Goal: Task Accomplishment & Management: Manage account settings

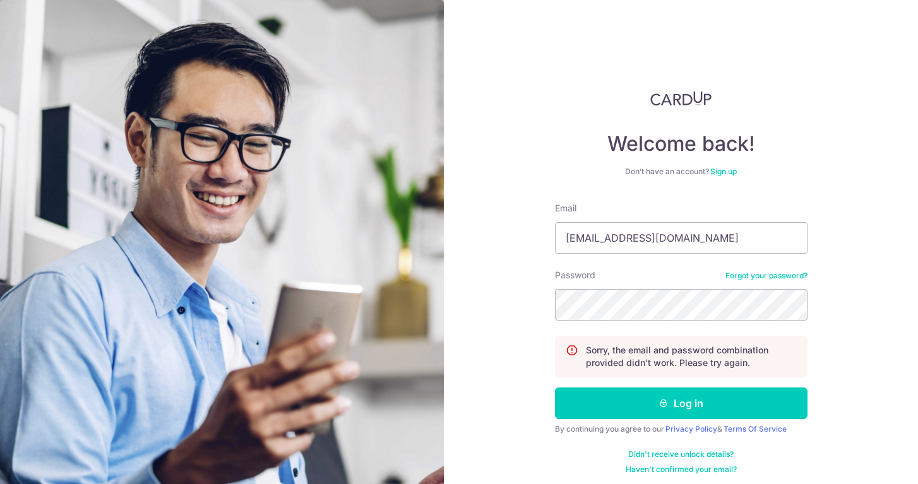
click at [747, 275] on link "Forgot your password?" at bounding box center [766, 276] width 82 height 10
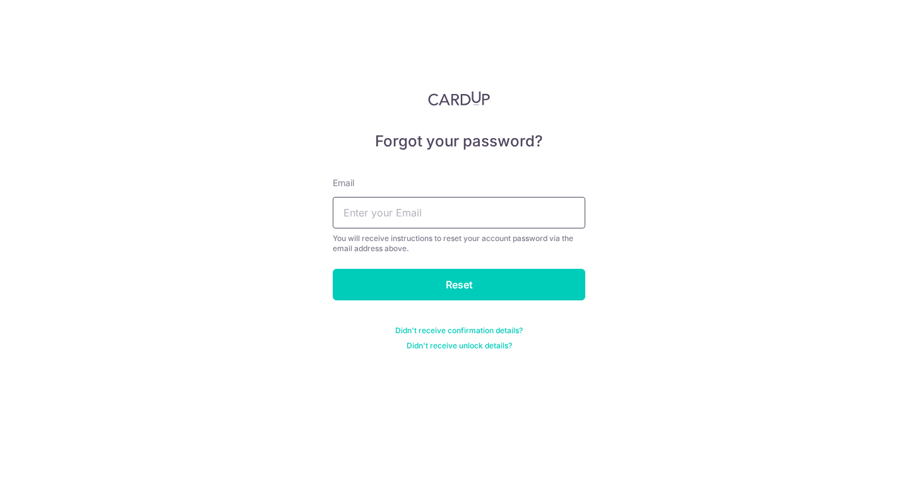
click at [545, 210] on input "text" at bounding box center [459, 213] width 253 height 32
type input "ashleylim.k@gmail.com"
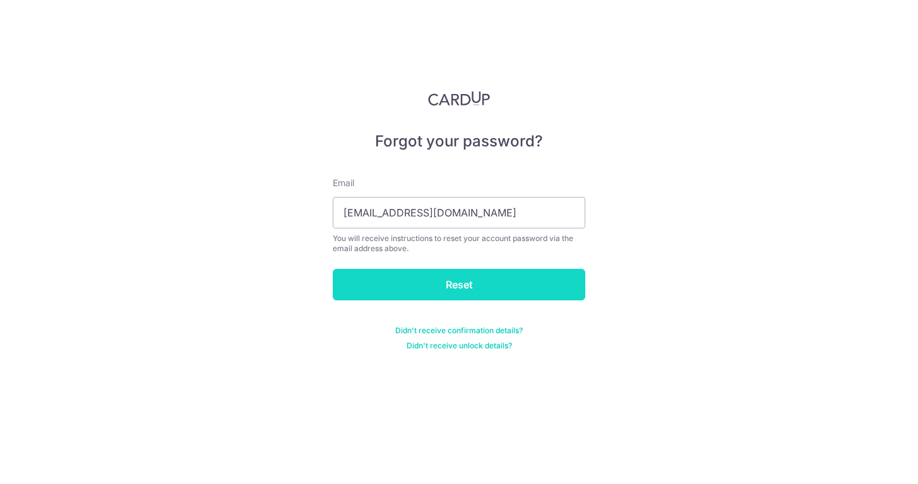
click at [445, 282] on input "Reset" at bounding box center [459, 285] width 253 height 32
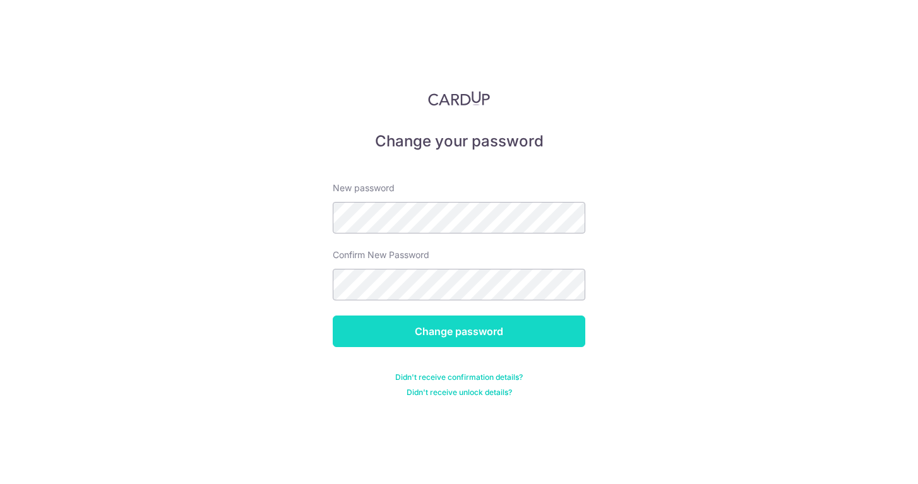
click at [408, 331] on input "Change password" at bounding box center [459, 332] width 253 height 32
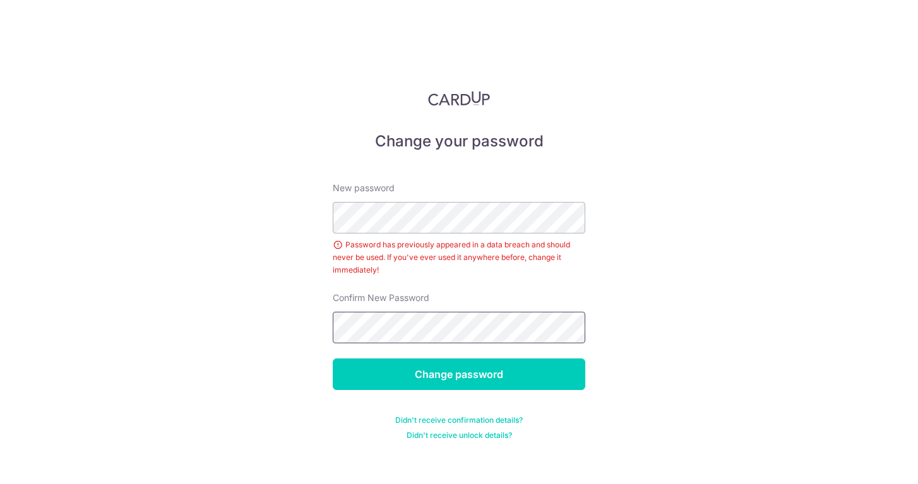
click at [333, 359] on input "Change password" at bounding box center [459, 375] width 253 height 32
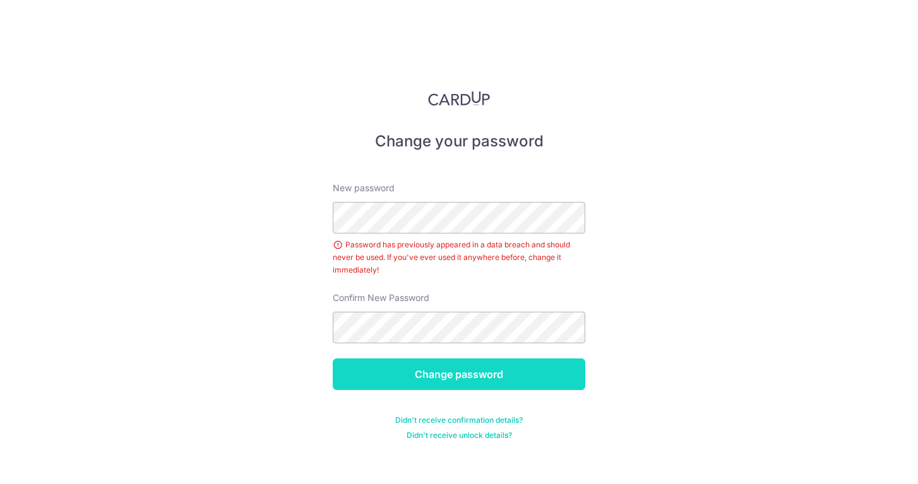
click at [518, 388] on input "Change password" at bounding box center [459, 375] width 253 height 32
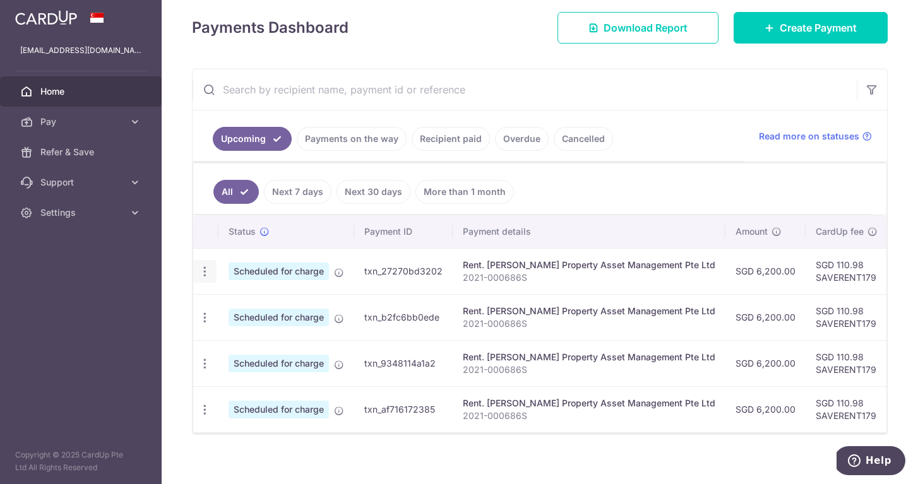
click at [205, 271] on icon "button" at bounding box center [204, 271] width 13 height 13
click at [264, 335] on span "Cancel payment" at bounding box center [272, 337] width 85 height 15
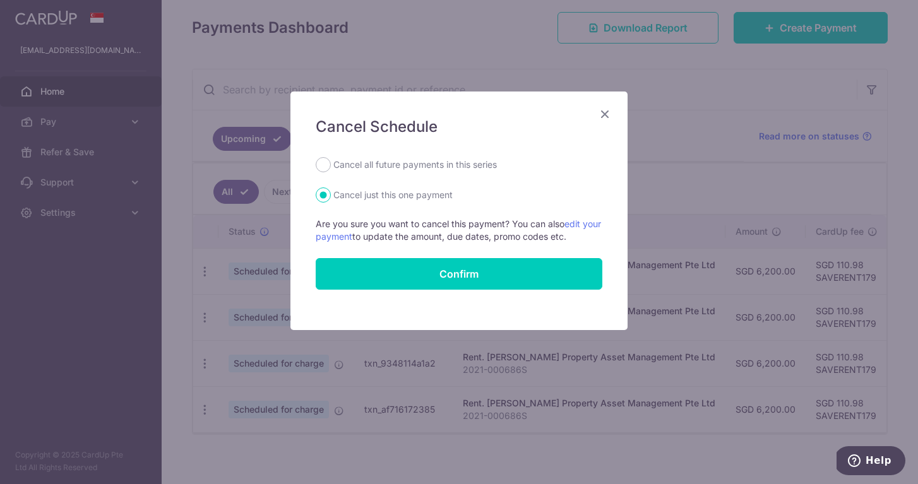
click at [423, 162] on label "Cancel all future payments in this series" at bounding box center [414, 164] width 163 height 15
click at [331, 162] on input "Cancel all future payments in this series" at bounding box center [323, 164] width 15 height 15
radio input "true"
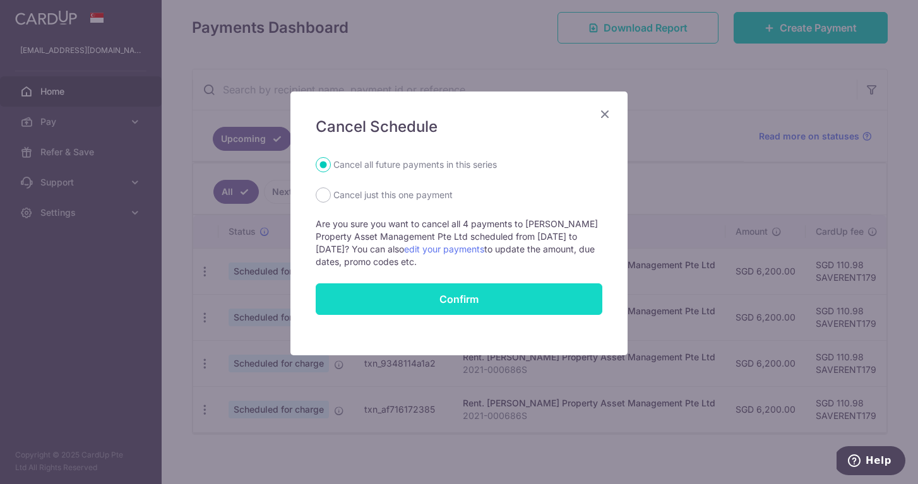
click at [393, 289] on input "Confirm" at bounding box center [459, 299] width 287 height 32
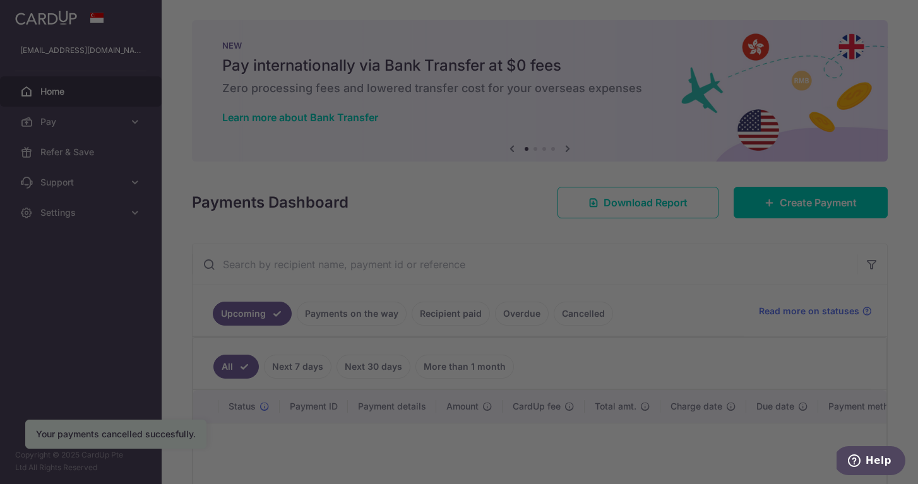
click at [102, 95] on body "ashleylim.k@gmail.com Home Pay Payments Recipients Cards Refer & Save Support F…" at bounding box center [459, 242] width 918 height 484
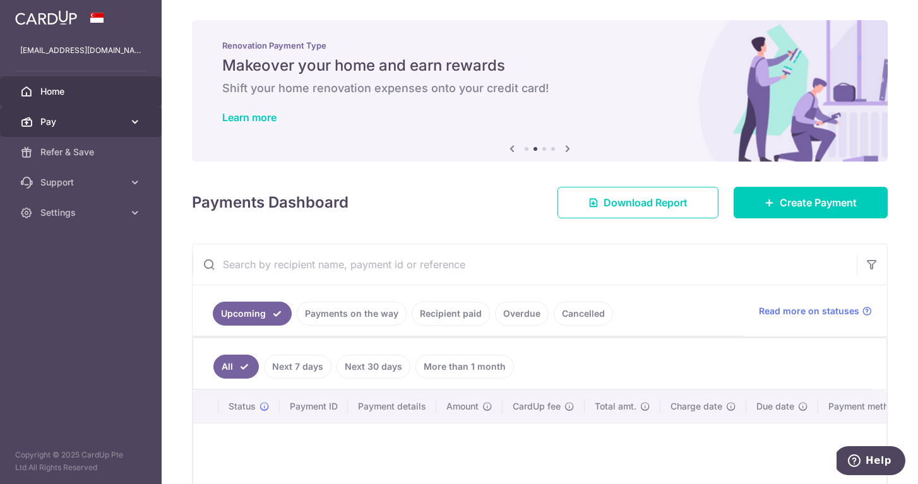
click at [101, 126] on span "Pay" at bounding box center [81, 122] width 83 height 13
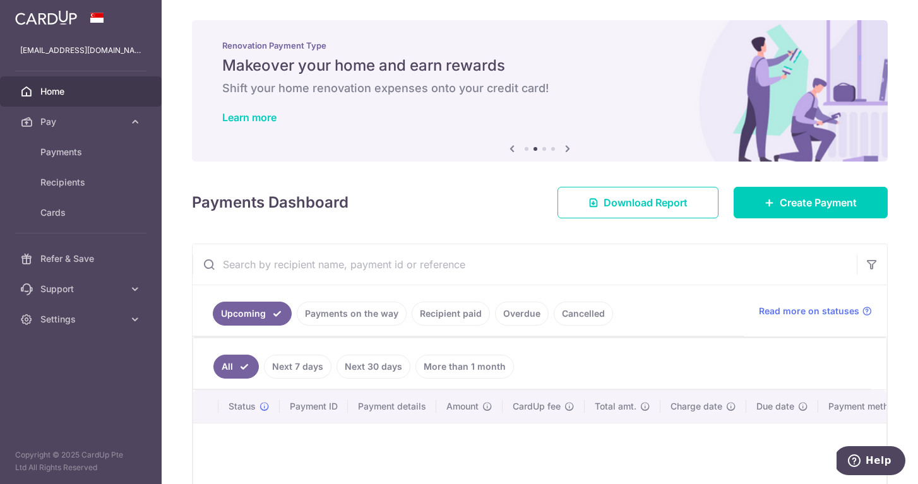
click at [107, 90] on span "Home" at bounding box center [81, 91] width 83 height 13
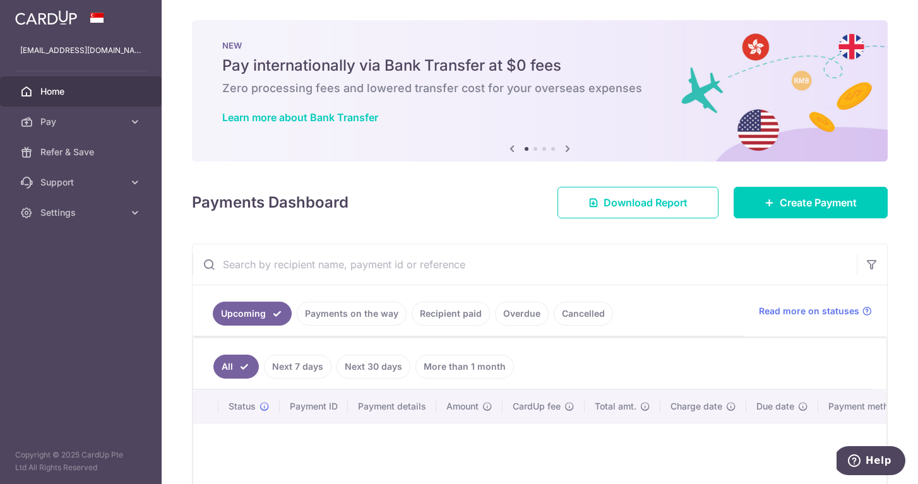
click at [66, 21] on img at bounding box center [46, 17] width 62 height 15
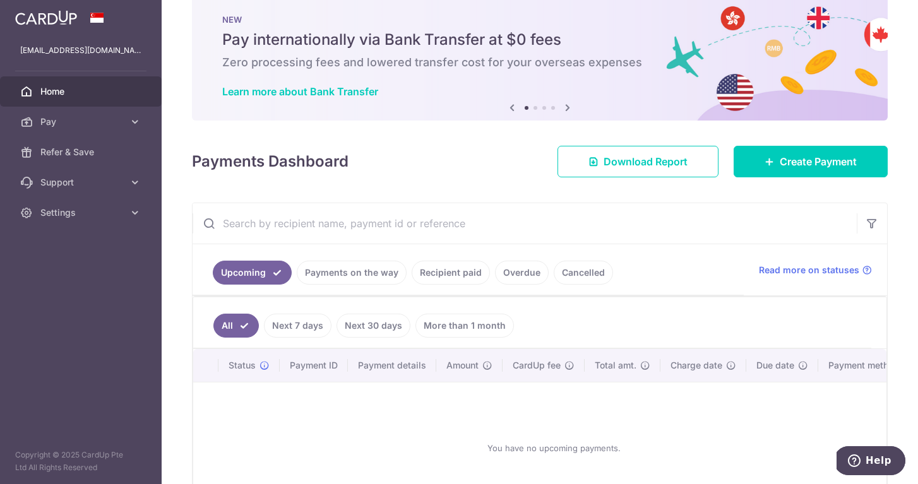
scroll to position [117, 0]
